Goal: Answer question/provide support

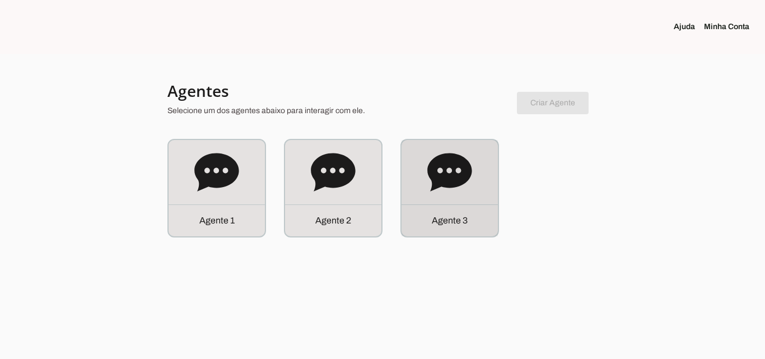
click at [495, 193] on div "Agente 3" at bounding box center [449, 188] width 96 height 96
